Goal: Obtain resource: Download file/media

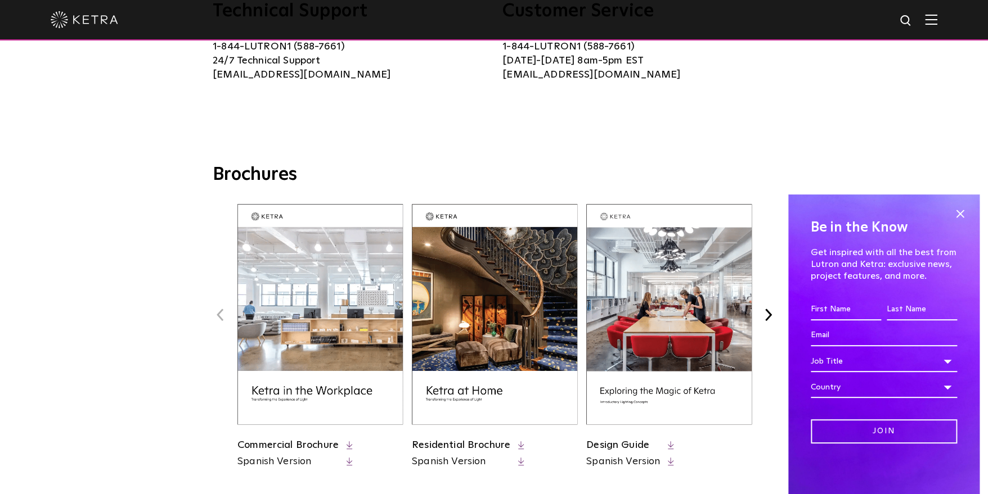
scroll to position [337, 0]
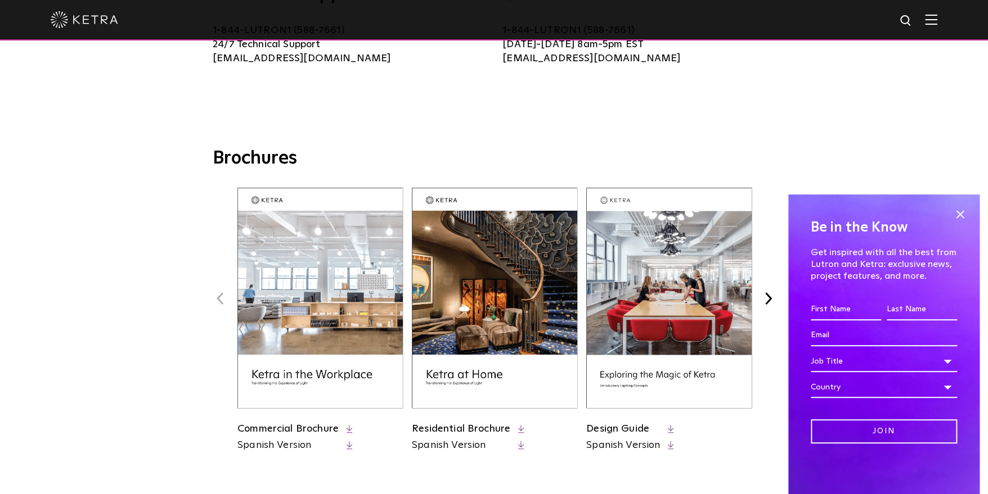
click at [766, 296] on button "Next" at bounding box center [767, 298] width 15 height 15
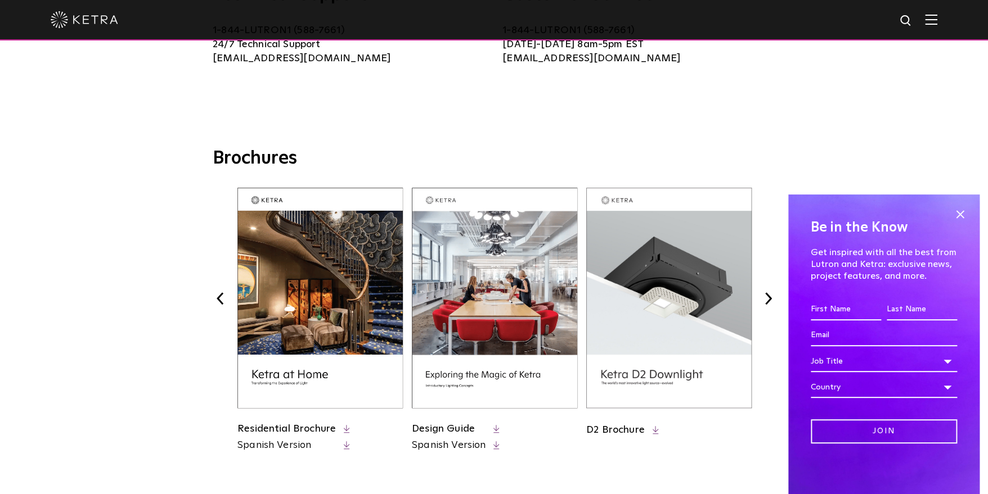
click at [766, 296] on button "Next" at bounding box center [767, 298] width 15 height 15
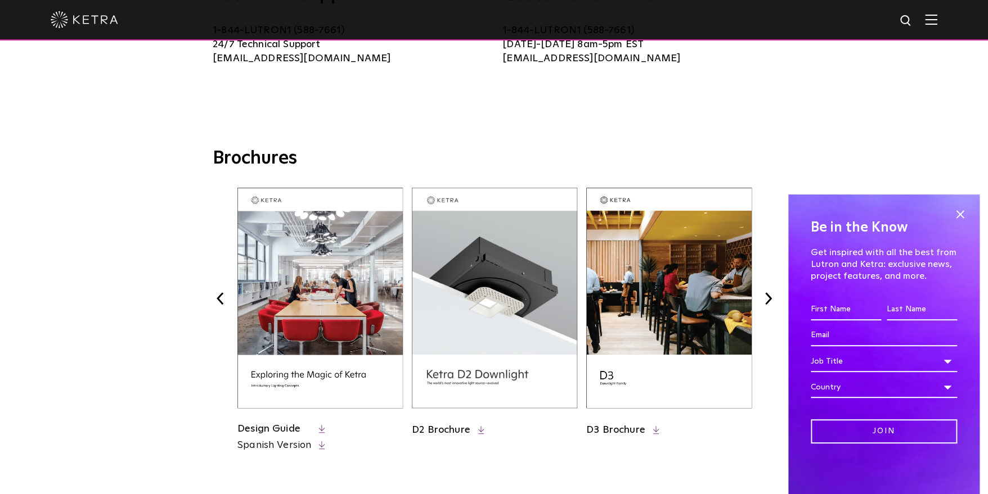
click at [766, 296] on button "Next" at bounding box center [767, 298] width 15 height 15
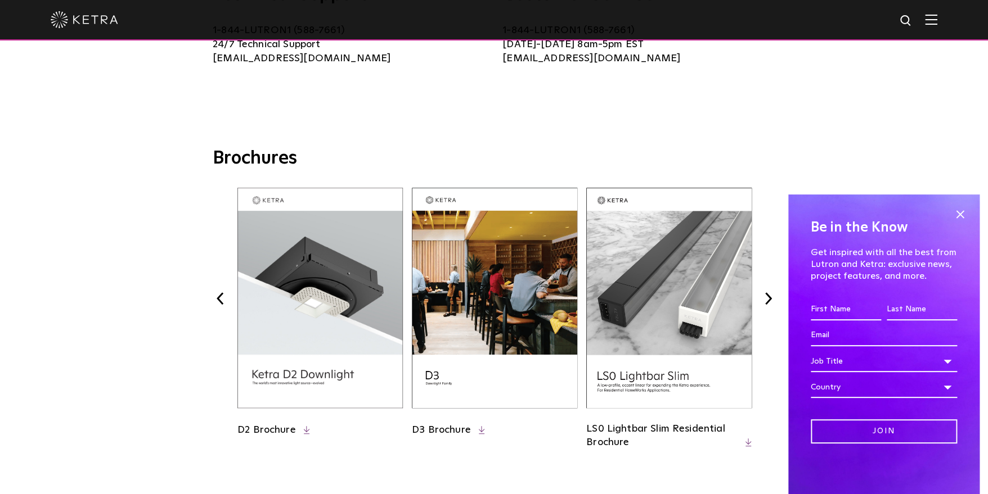
click at [766, 296] on button "Next" at bounding box center [767, 298] width 15 height 15
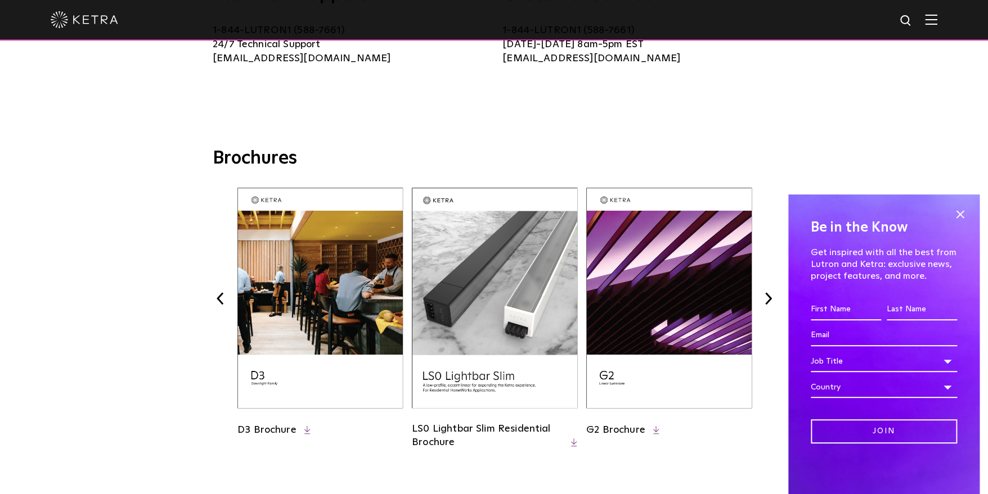
click at [766, 296] on button "Next" at bounding box center [767, 298] width 15 height 15
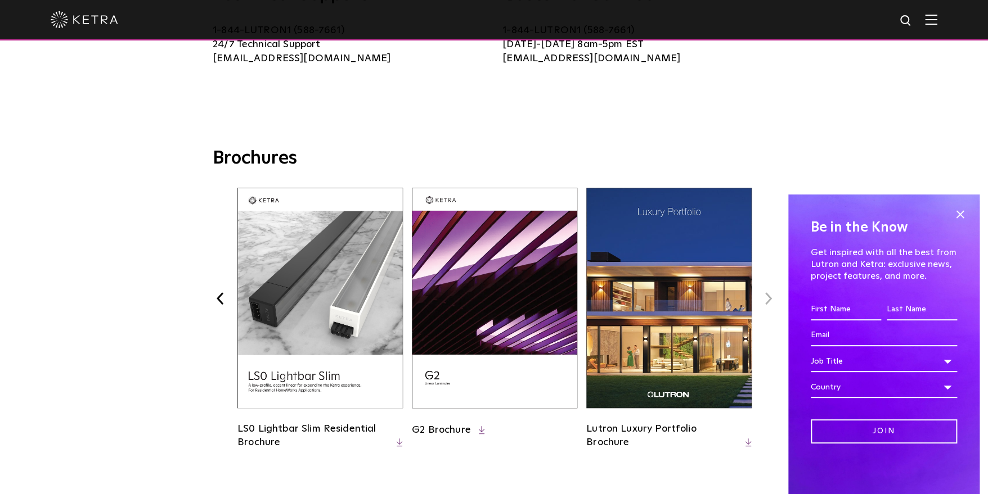
click at [659, 305] on img at bounding box center [668, 298] width 165 height 220
